Goal: Find specific page/section: Find specific page/section

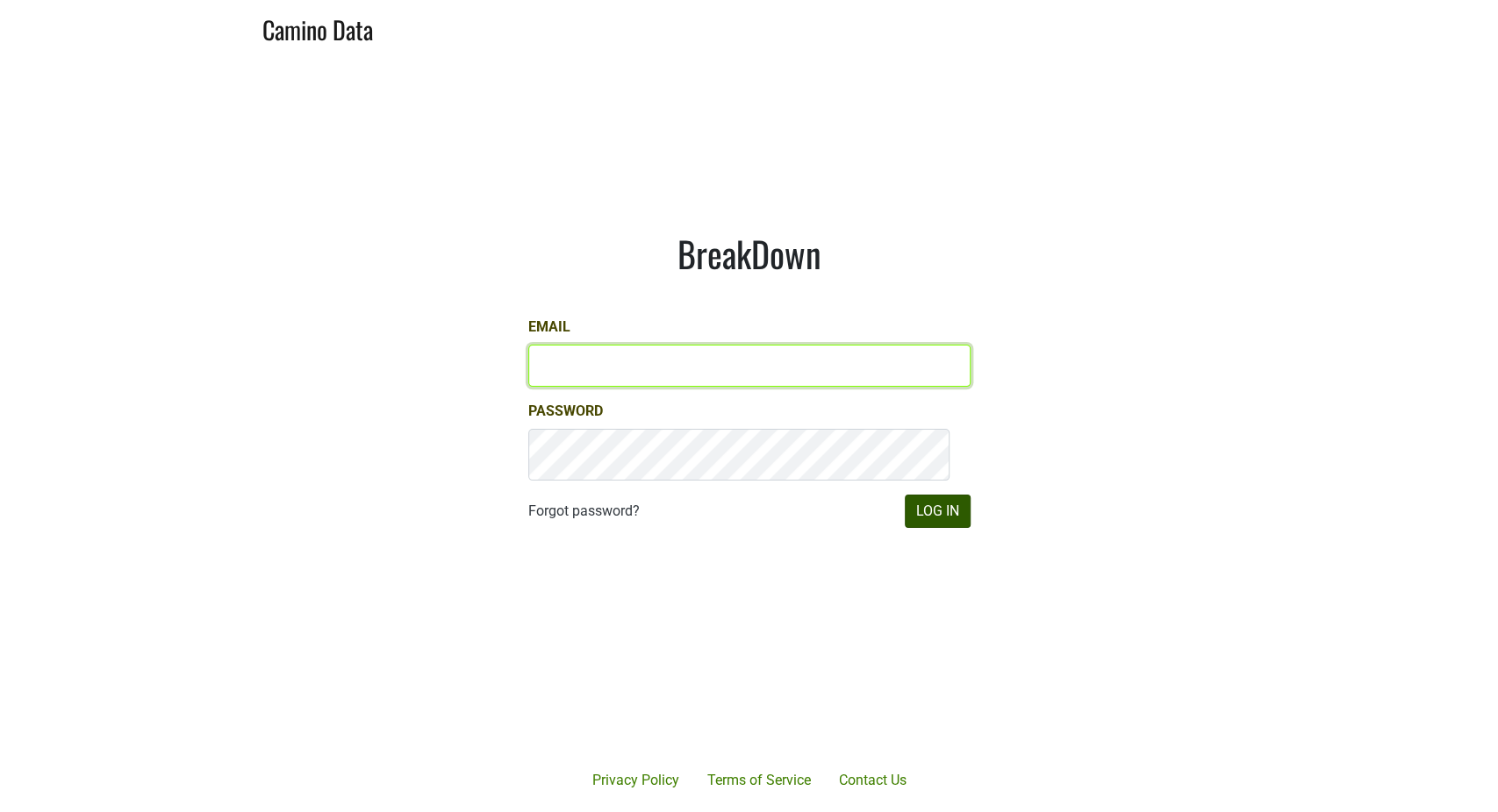
type input "[PERSON_NAME][EMAIL_ADDRESS][DOMAIN_NAME]"
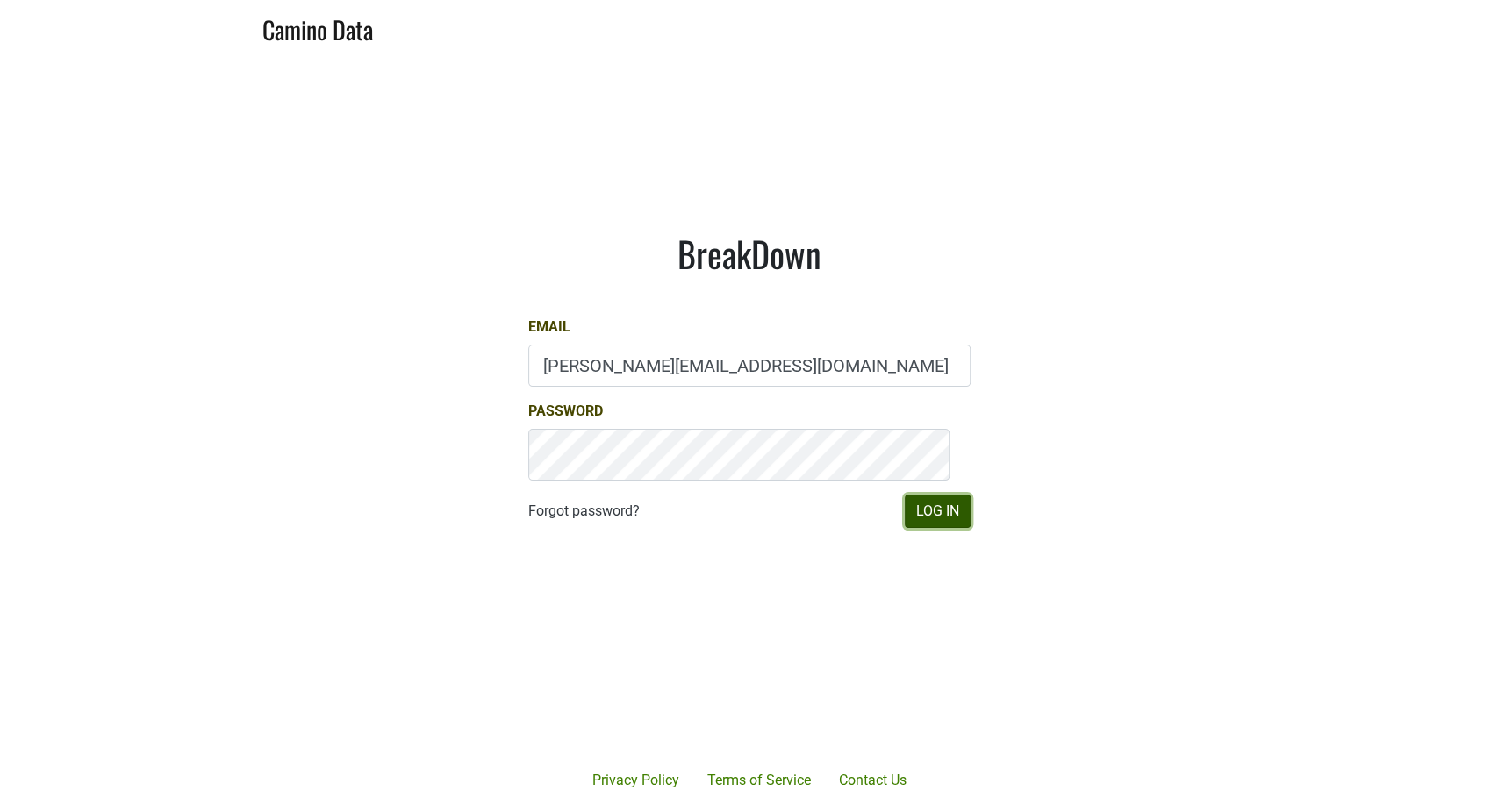
click at [905, 528] on button "Log In" at bounding box center [937, 512] width 66 height 33
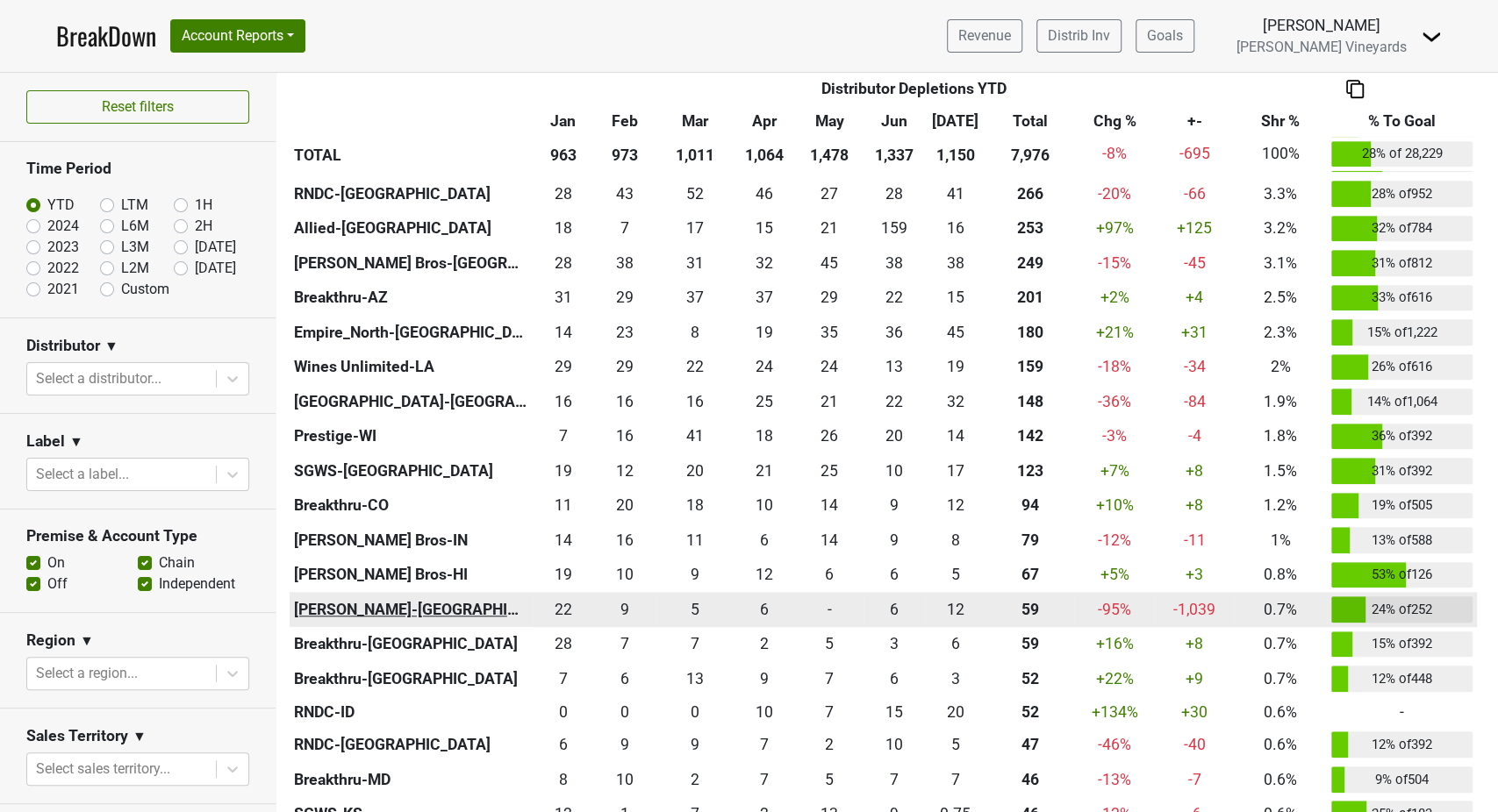
scroll to position [390, 0]
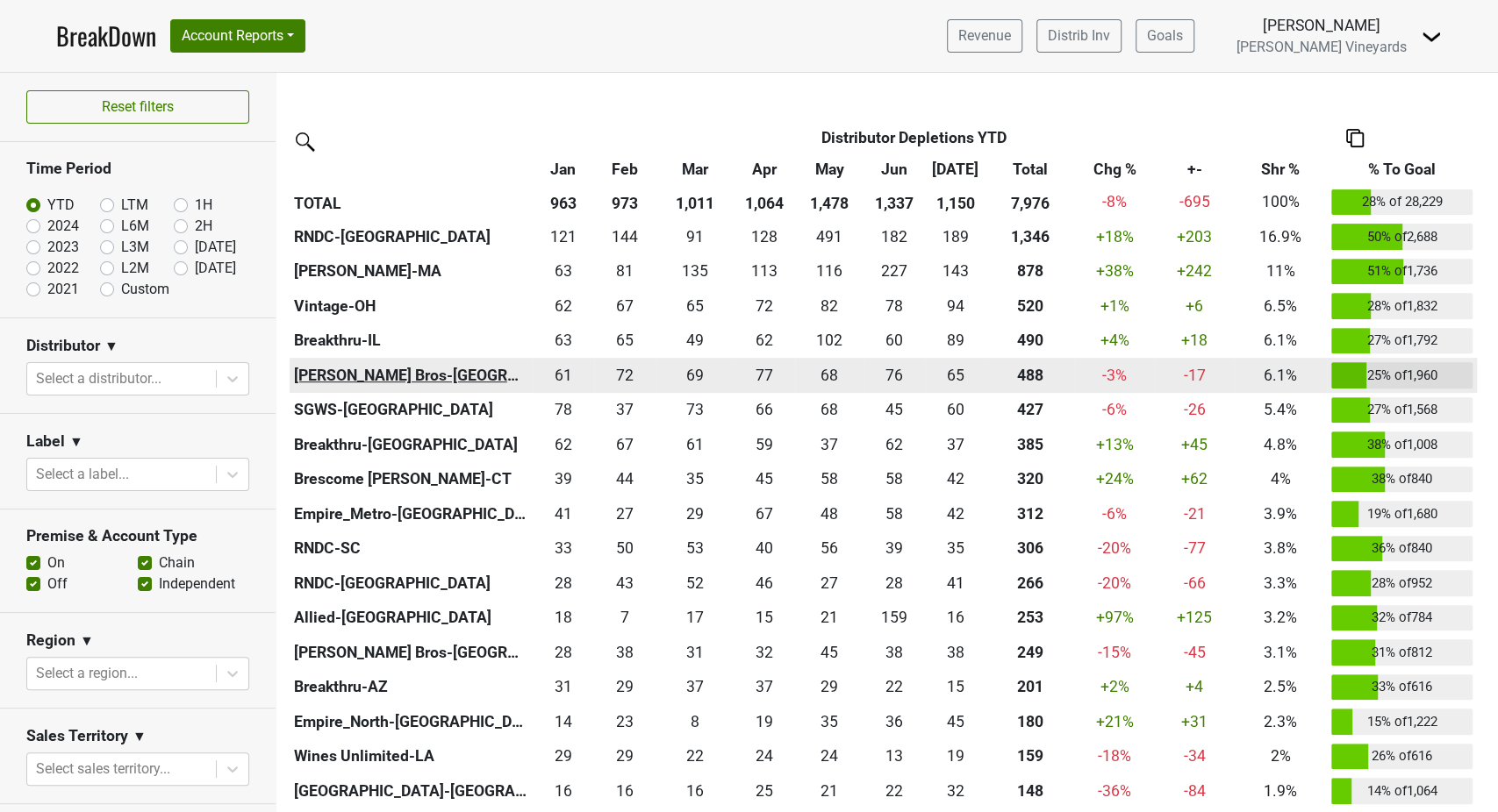
click at [416, 393] on th "Johnson Bros-MN" at bounding box center [411, 376] width 243 height 35
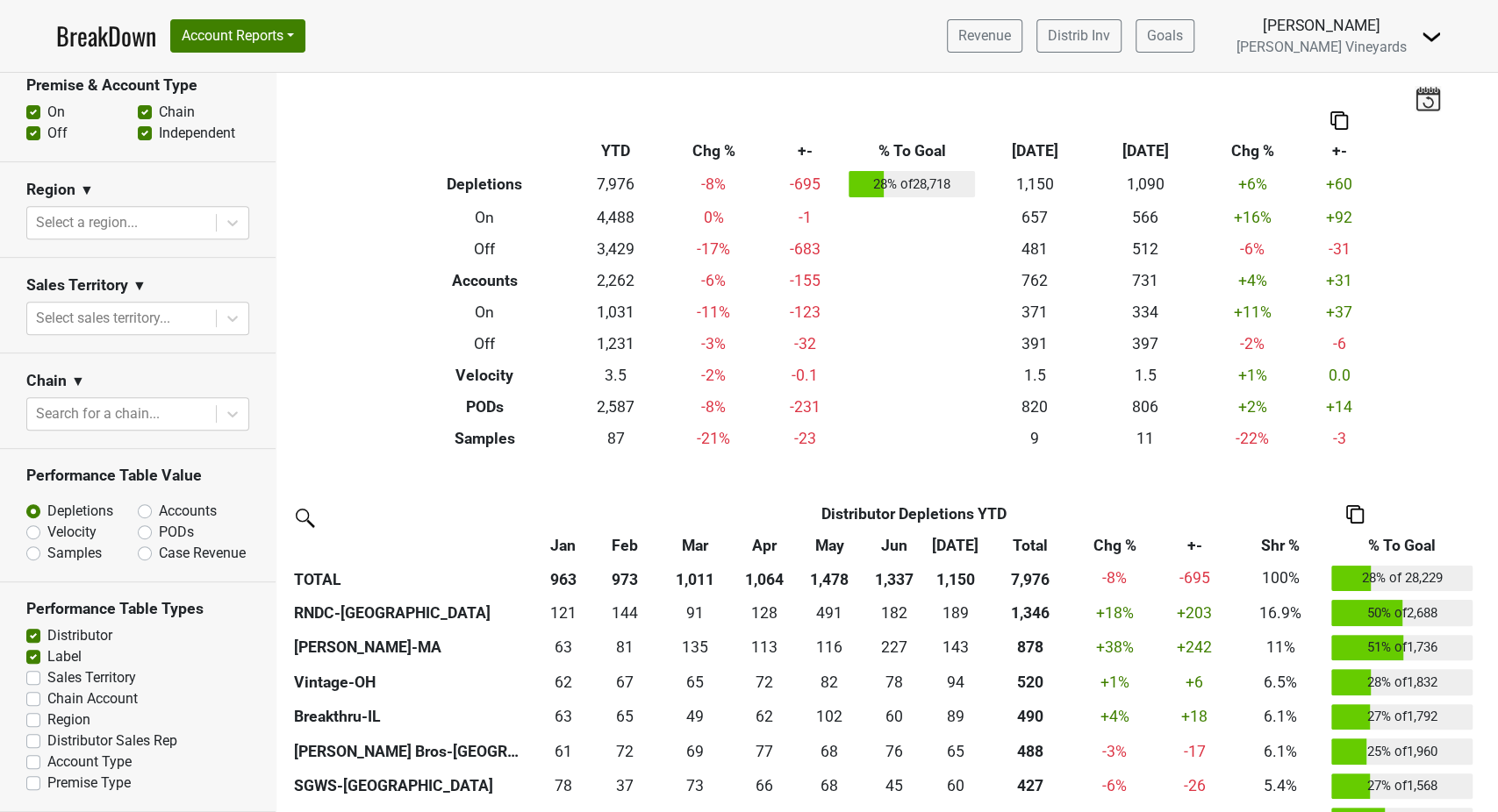
scroll to position [0, 0]
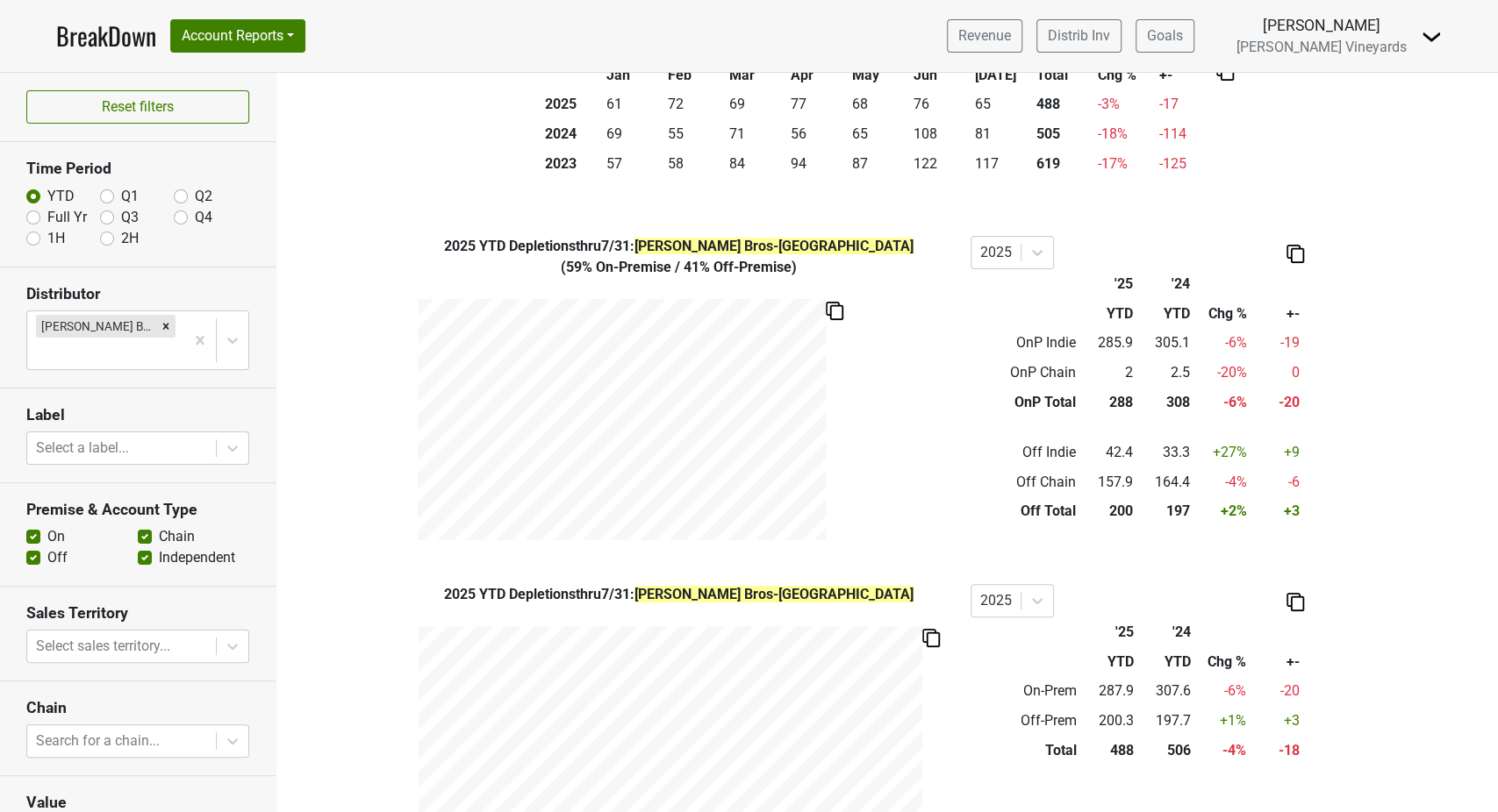
scroll to position [433, 0]
drag, startPoint x: 446, startPoint y: 205, endPoint x: 434, endPoint y: 207, distance: 12.2
